Goal: Information Seeking & Learning: Learn about a topic

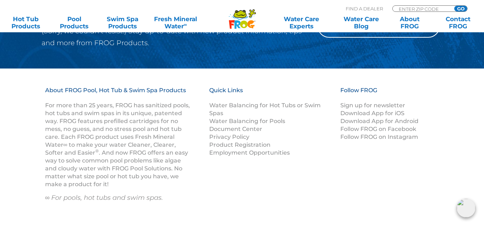
scroll to position [788, 0]
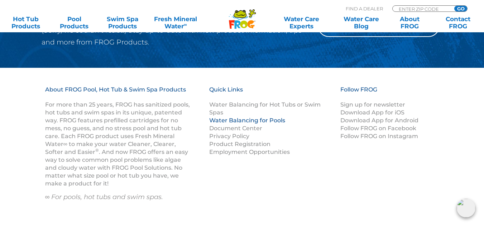
click at [235, 117] on link "Water Balancing for Pools" at bounding box center [247, 120] width 76 height 7
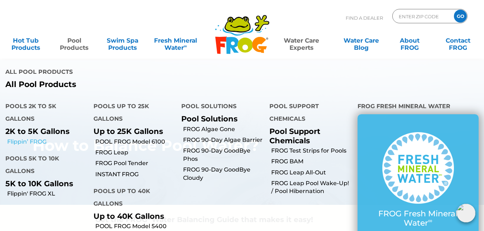
click at [15, 142] on link "Flippin’ FROG" at bounding box center [47, 142] width 81 height 8
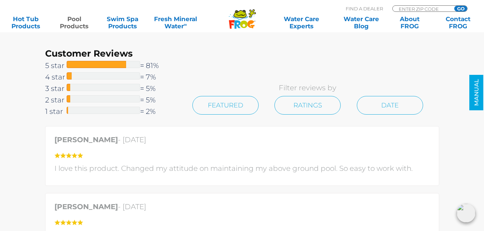
scroll to position [1719, 0]
